Goal: Find specific page/section: Find specific page/section

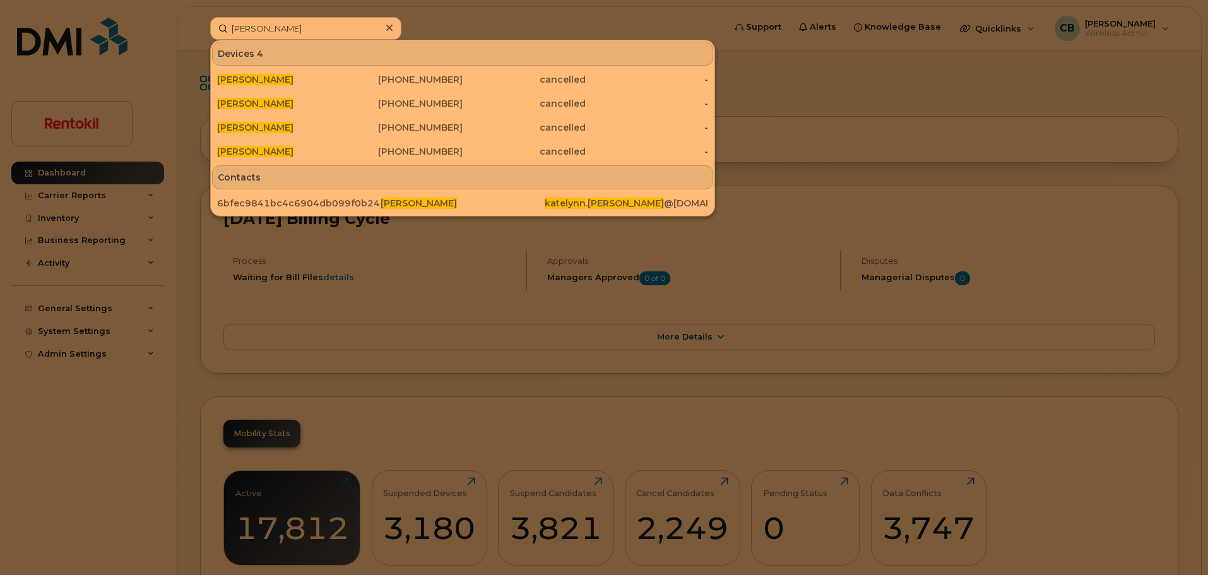
click at [457, 15] on div at bounding box center [604, 287] width 1208 height 575
drag, startPoint x: 309, startPoint y: 26, endPoint x: 164, endPoint y: 29, distance: 145.9
click at [200, 29] on div "[PERSON_NAME] Devices 4 [PERSON_NAME] [PHONE_NUMBER] cancelled - [PERSON_NAME] …" at bounding box center [463, 28] width 527 height 23
paste input "[PHONE_NUMBER]"
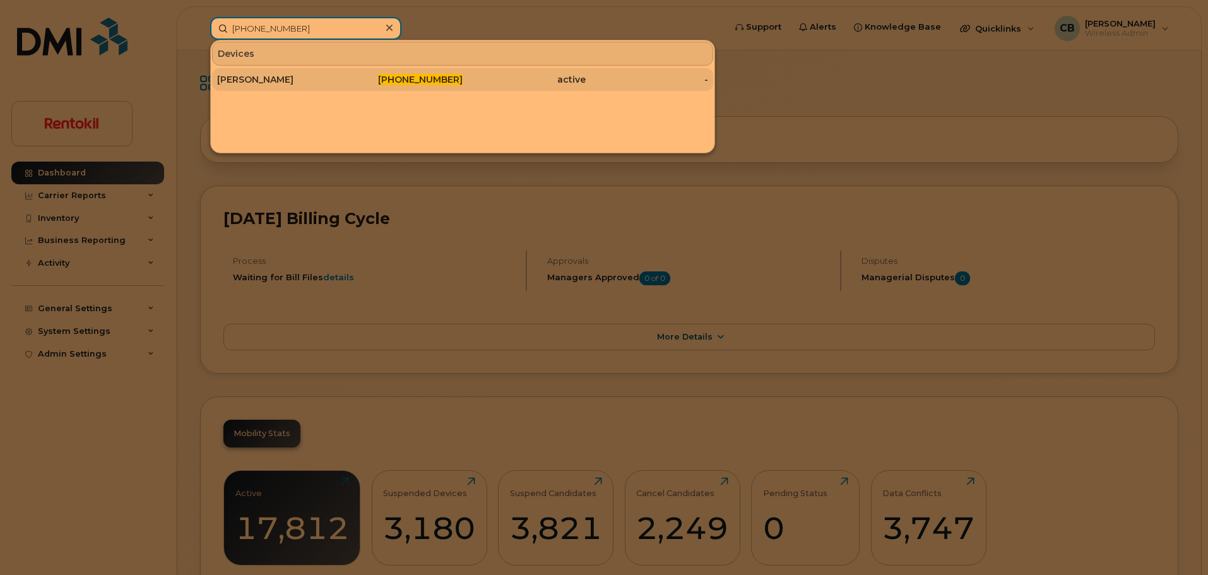
type input "[PHONE_NUMBER]"
click at [259, 73] on div "[PERSON_NAME]" at bounding box center [278, 79] width 123 height 13
